Goal: Information Seeking & Learning: Learn about a topic

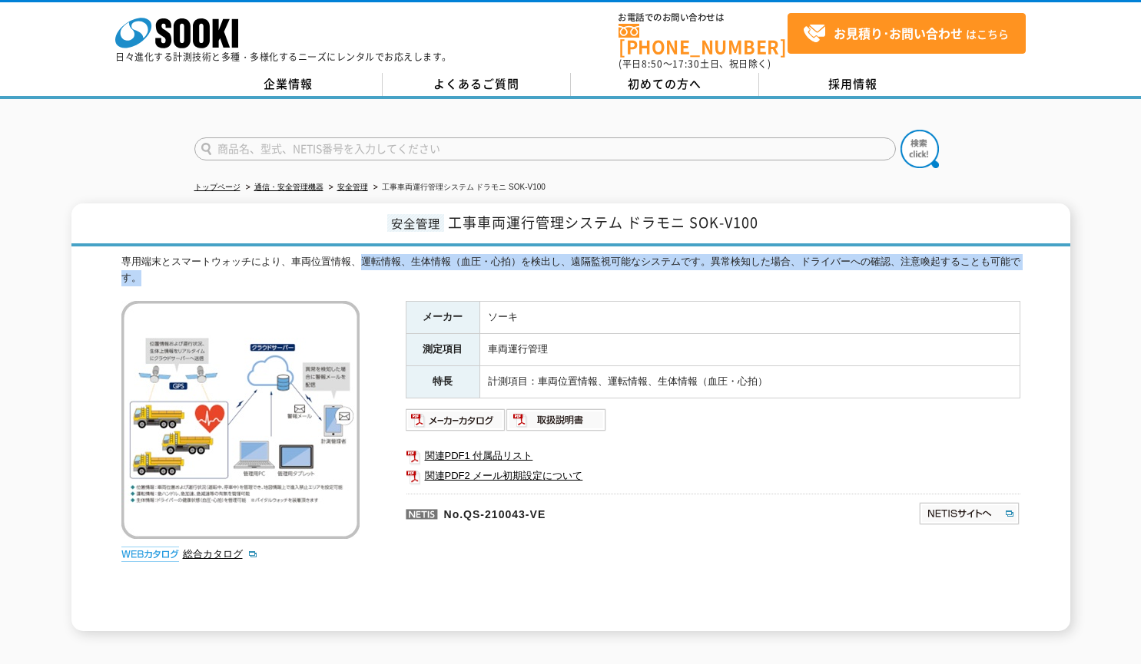
drag, startPoint x: 357, startPoint y: 252, endPoint x: 457, endPoint y: 280, distance: 103.8
click at [457, 280] on div "専用端末とスマートウォッチにより、車両位置情報、運転情報、生体情報（血圧・心拍）を検出し、遠隔監視可能なシステムです。異常検知した場合、ドライバーへの確認、注…" at bounding box center [570, 443] width 899 height 378
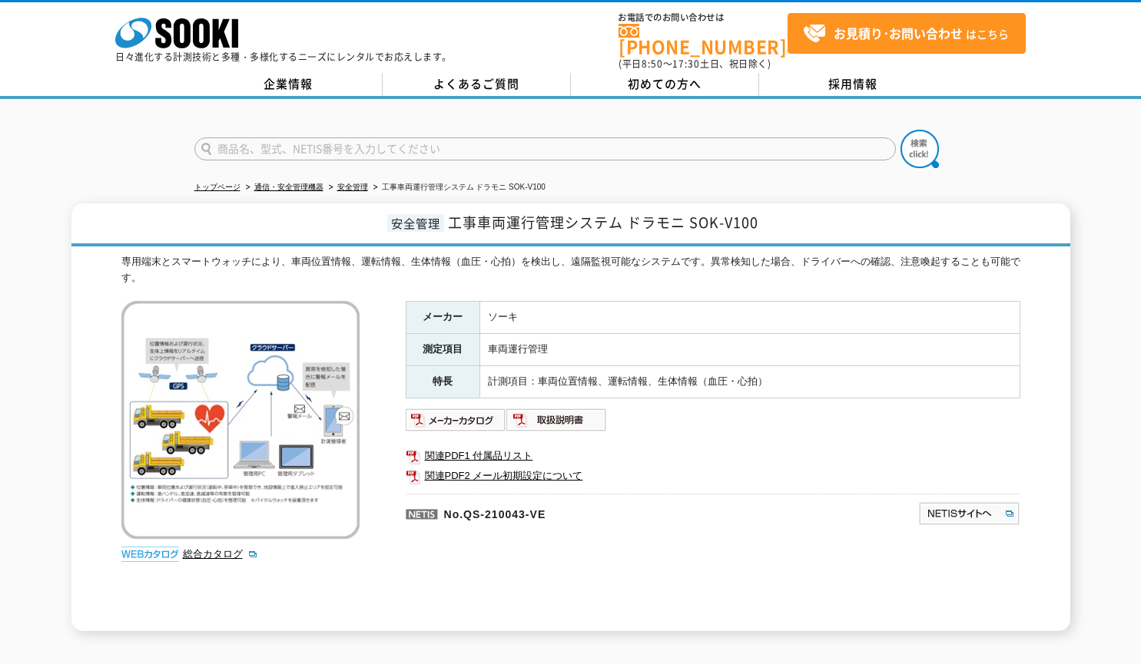
click at [607, 310] on td "ソーキ" at bounding box center [749, 318] width 540 height 32
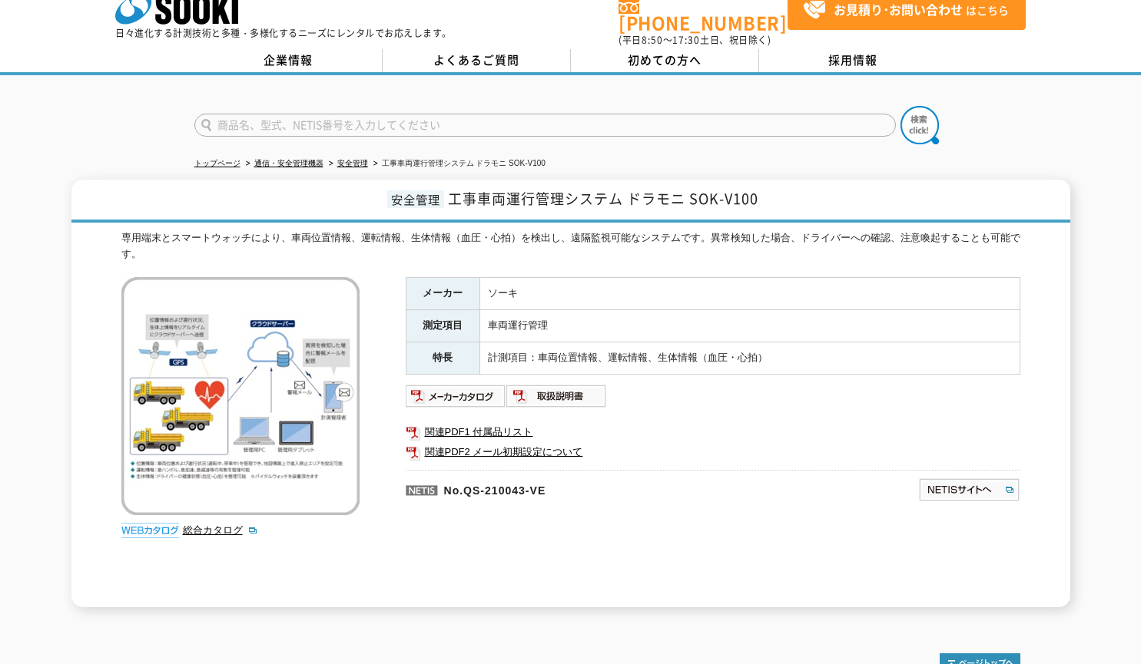
scroll to position [22, 0]
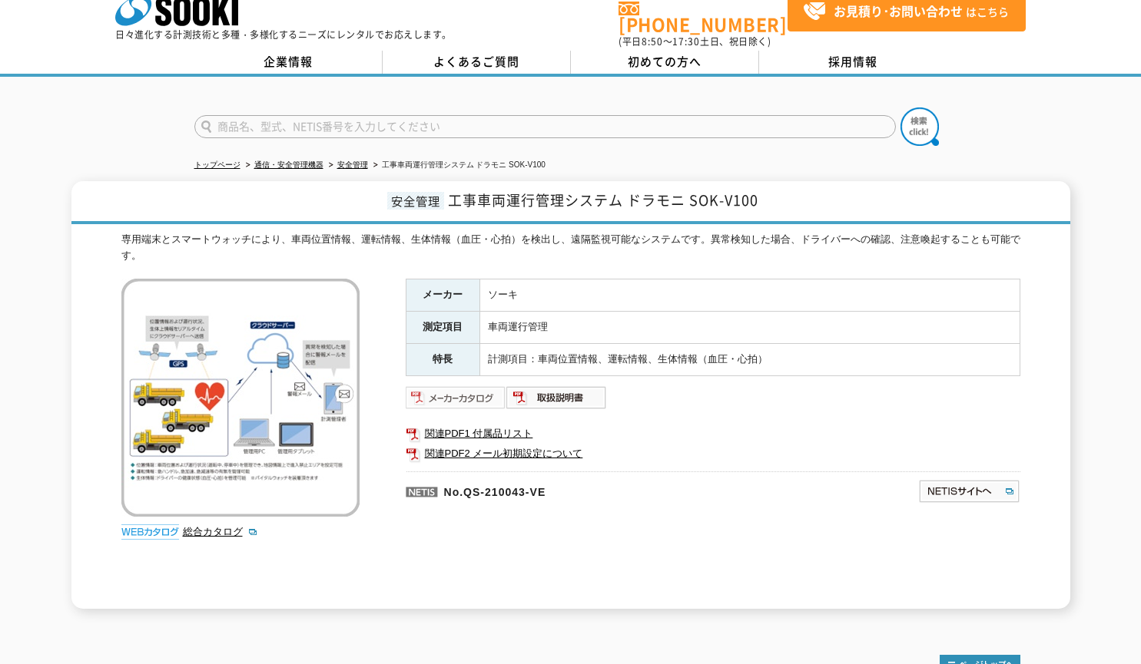
click at [465, 392] on img at bounding box center [456, 398] width 101 height 25
click at [349, 157] on li "安全管理" at bounding box center [347, 165] width 42 height 16
click at [356, 161] on link "安全管理" at bounding box center [352, 165] width 31 height 8
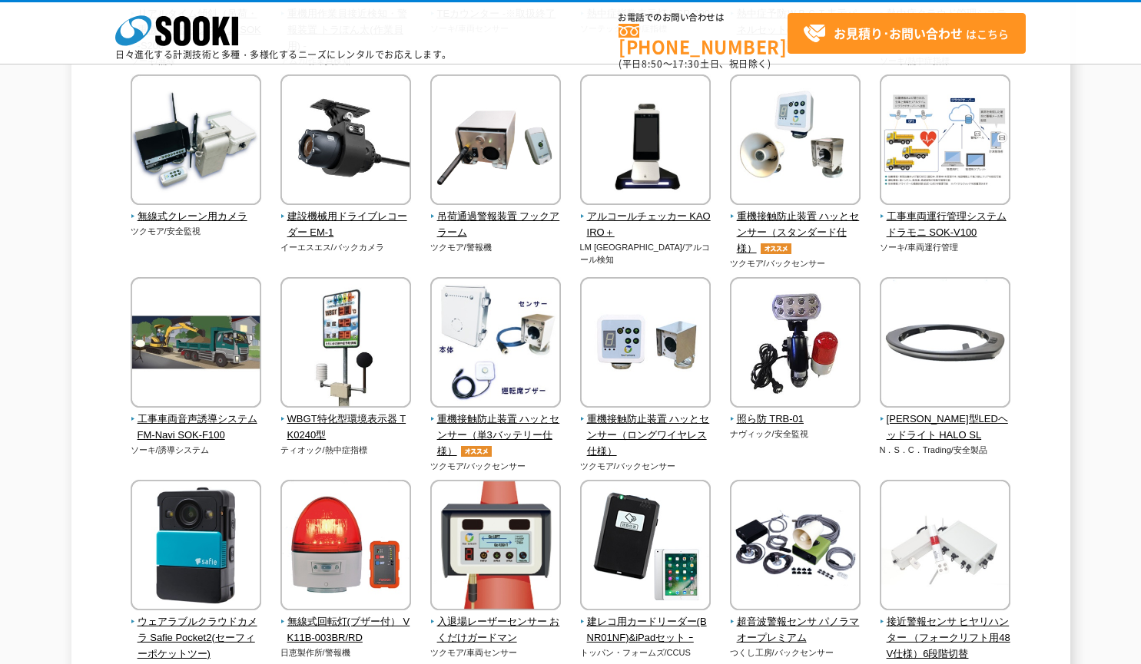
scroll to position [1598, 0]
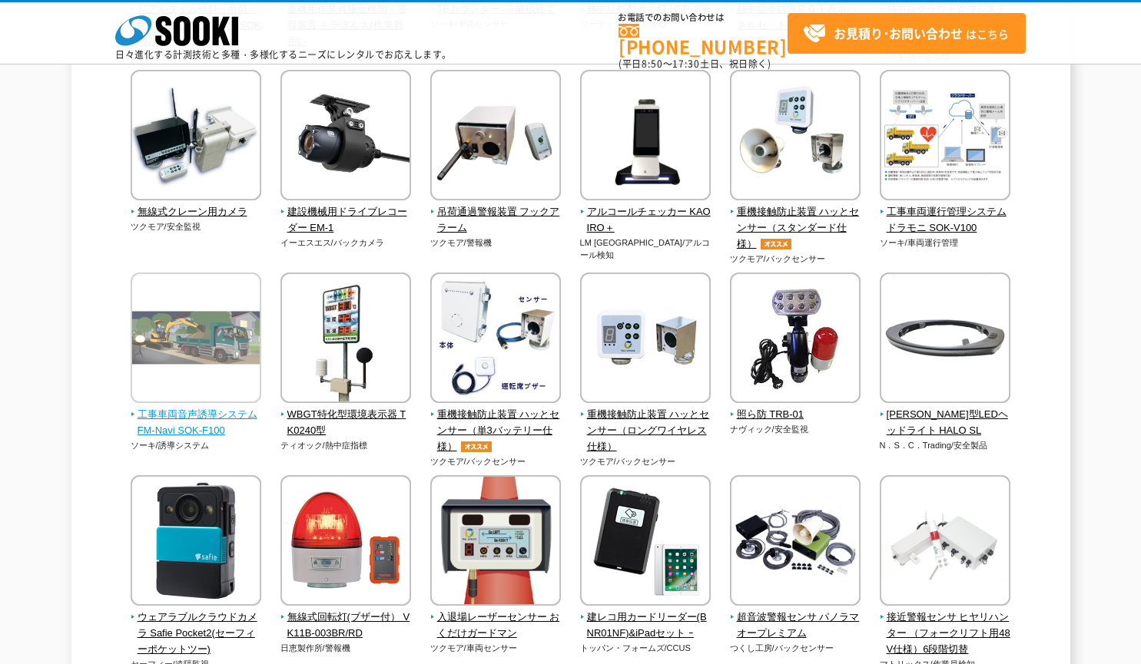
click at [207, 358] on img at bounding box center [196, 340] width 131 height 134
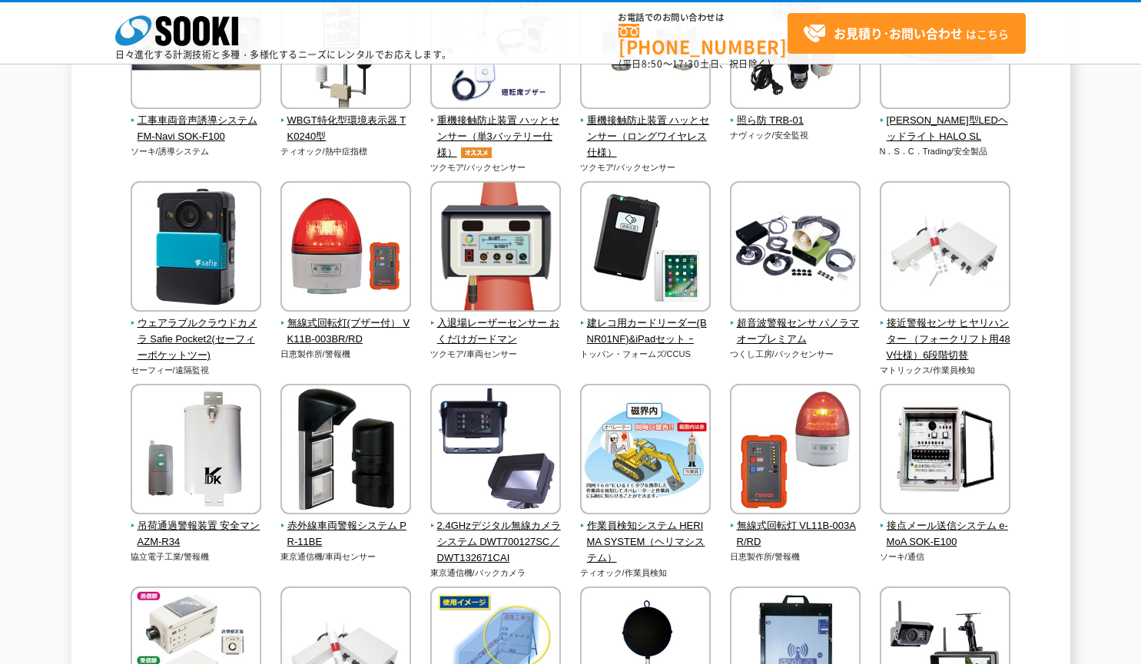
scroll to position [1997, 0]
